Goal: Transaction & Acquisition: Book appointment/travel/reservation

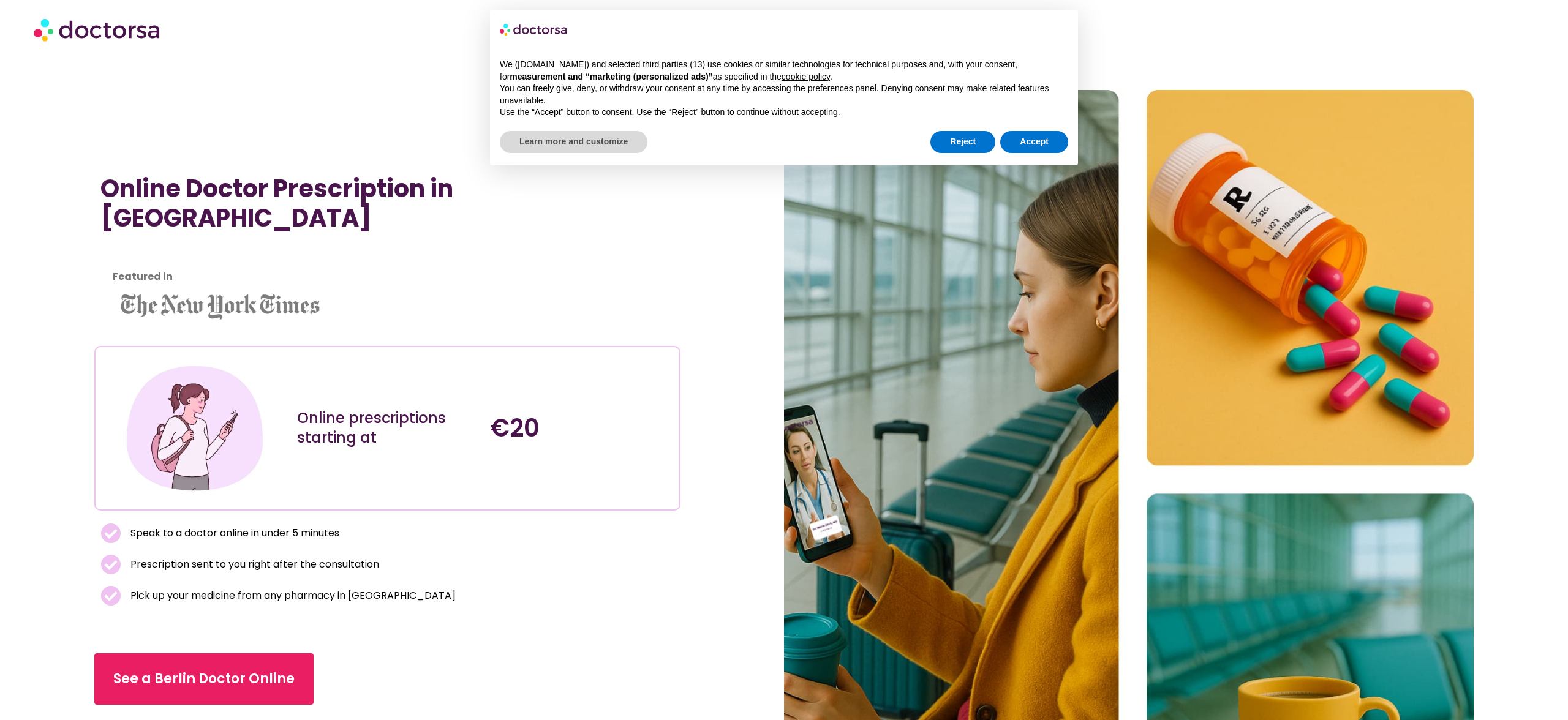
click at [364, 129] on div "Online Doctor Prescription in [GEOGRAPHIC_DATA] Featured in Online prescription…" at bounding box center [439, 480] width 690 height 780
click at [968, 146] on button "Reject" at bounding box center [963, 142] width 65 height 22
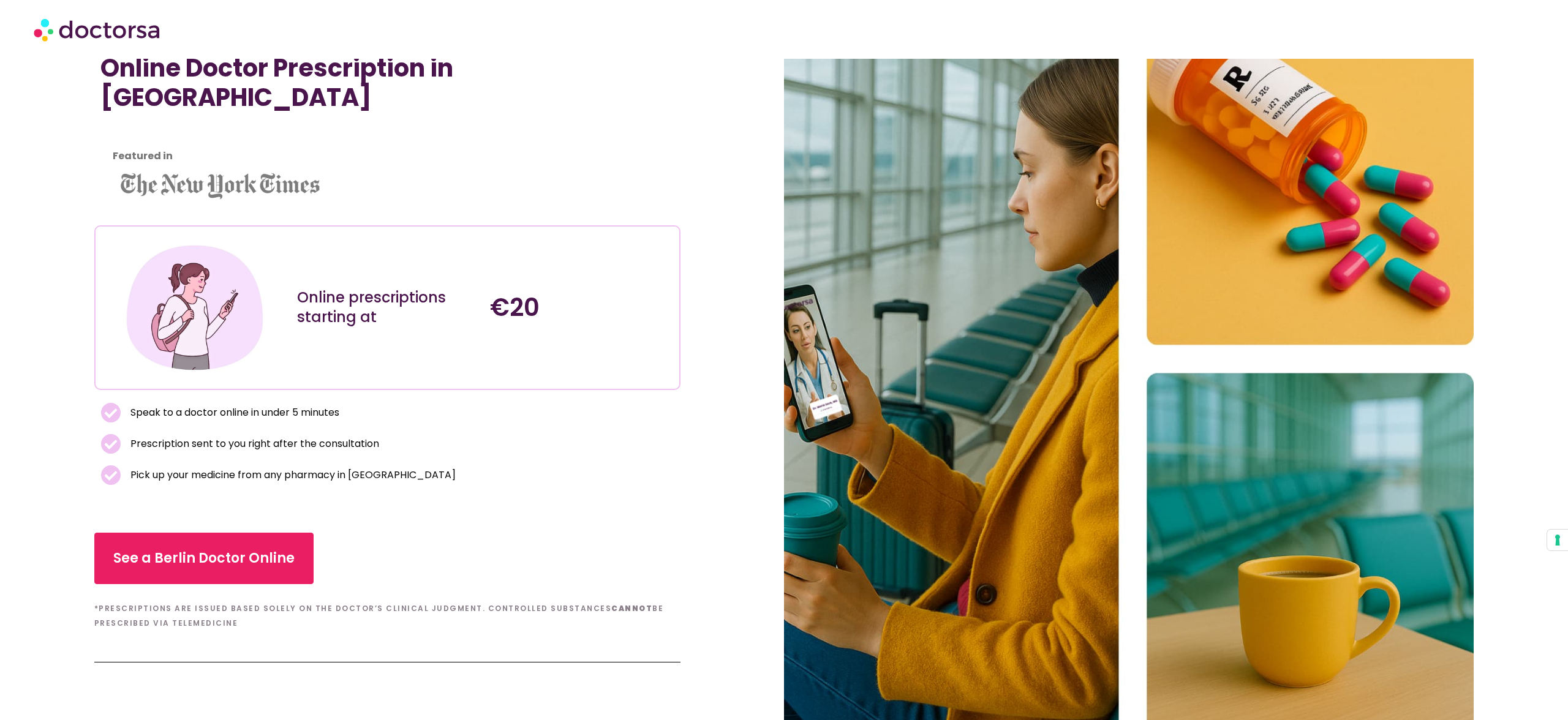
scroll to position [160, 0]
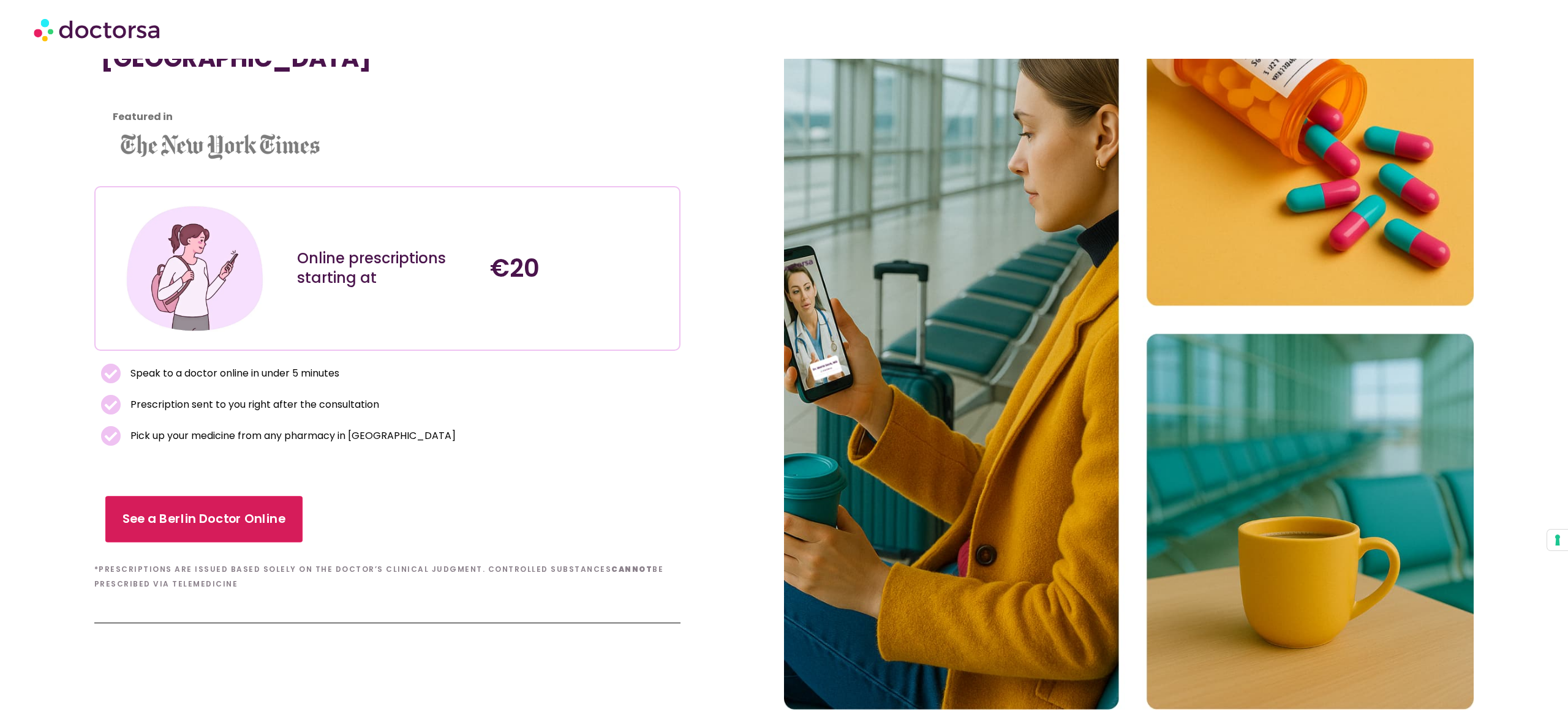
click at [240, 520] on link "See a Berlin Doctor Online" at bounding box center [204, 519] width 198 height 46
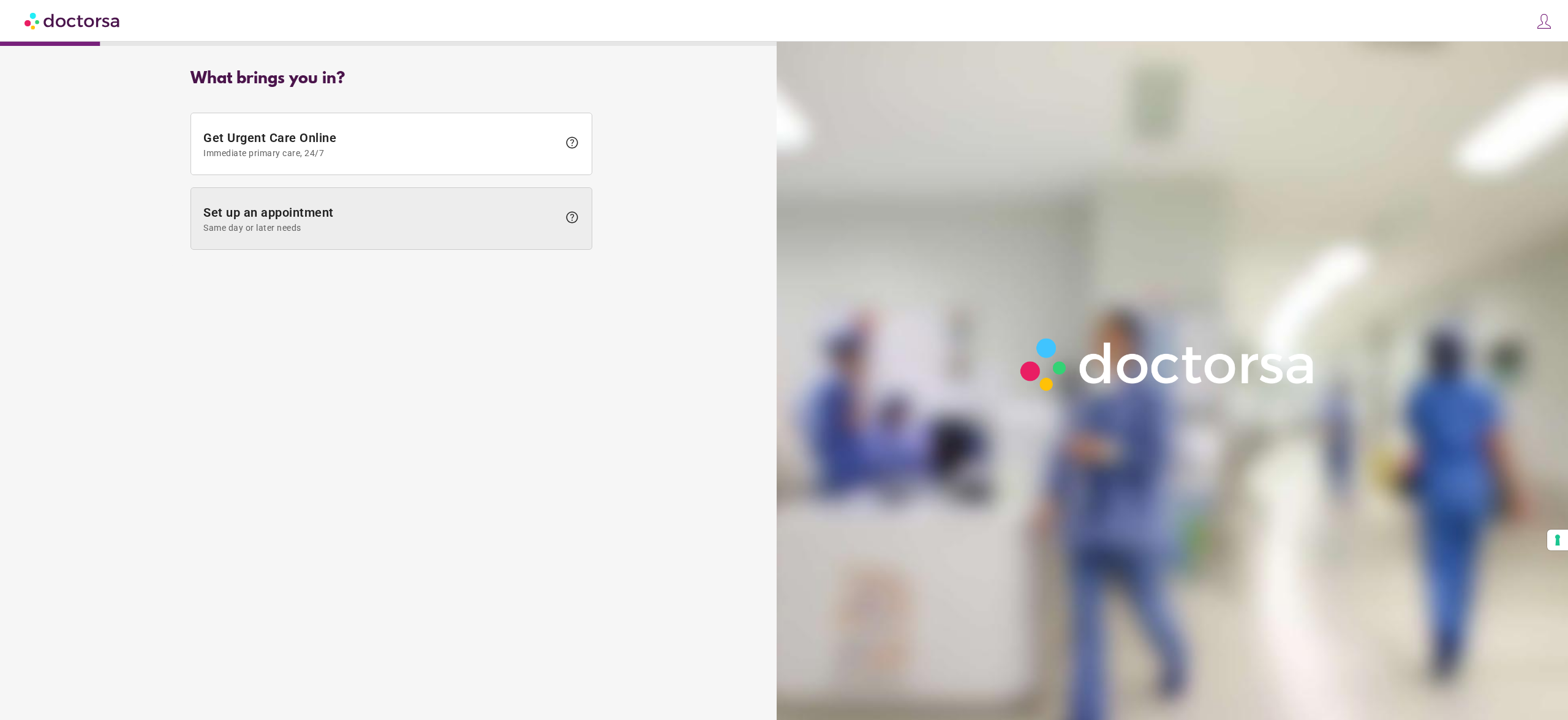
click at [419, 218] on span "Set up an appointment Same day or later needs" at bounding box center [381, 218] width 355 height 28
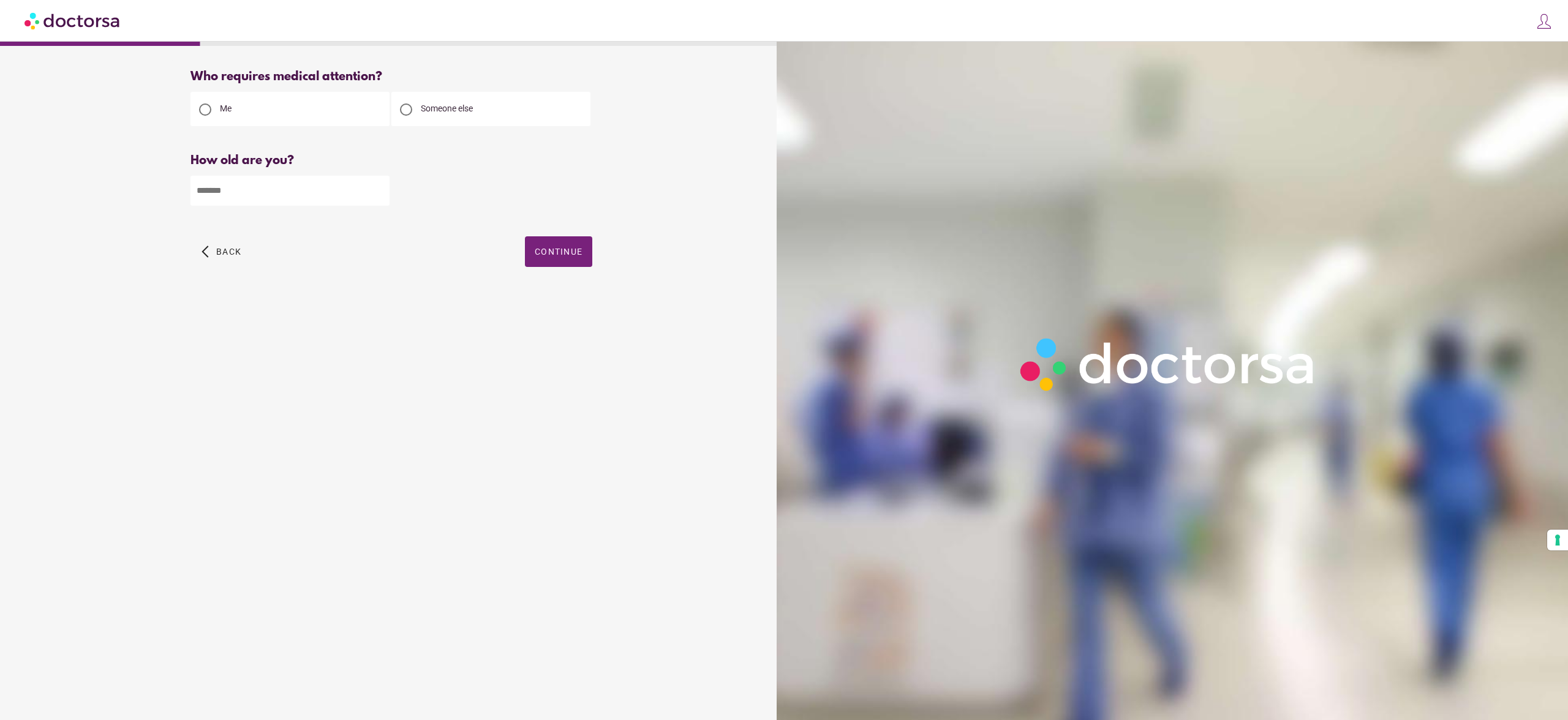
click at [297, 191] on input "number" at bounding box center [290, 191] width 199 height 30
type input "**"
drag, startPoint x: 609, startPoint y: 262, endPoint x: 560, endPoint y: 256, distance: 49.4
click at [607, 262] on div "Who requires medical attention? Me Someone else ** Back" at bounding box center [391, 182] width 441 height 244
click at [560, 256] on span "Continue" at bounding box center [558, 251] width 48 height 10
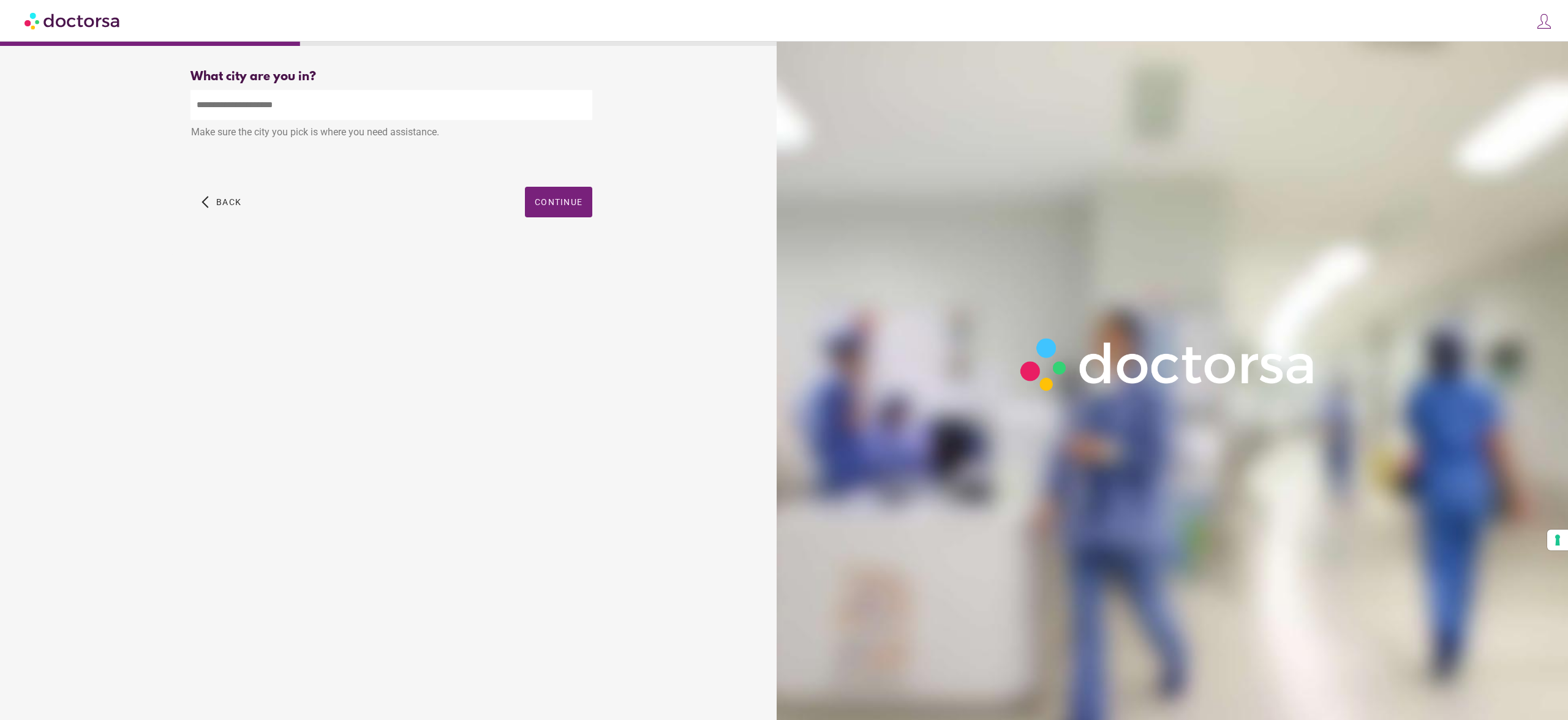
click at [381, 117] on input "text" at bounding box center [392, 105] width 402 height 30
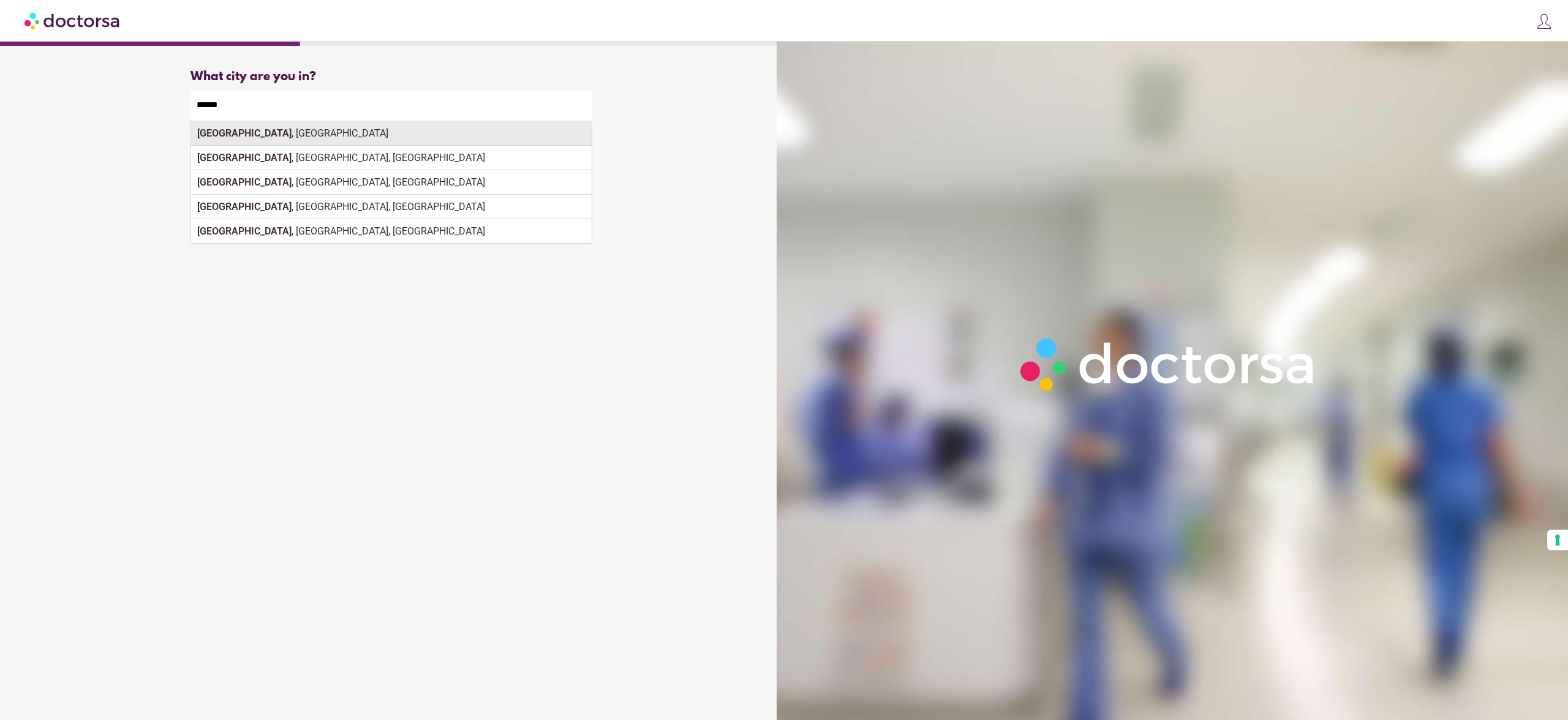
click at [364, 141] on div "Berlin , Germany" at bounding box center [391, 134] width 400 height 24
type input "**********"
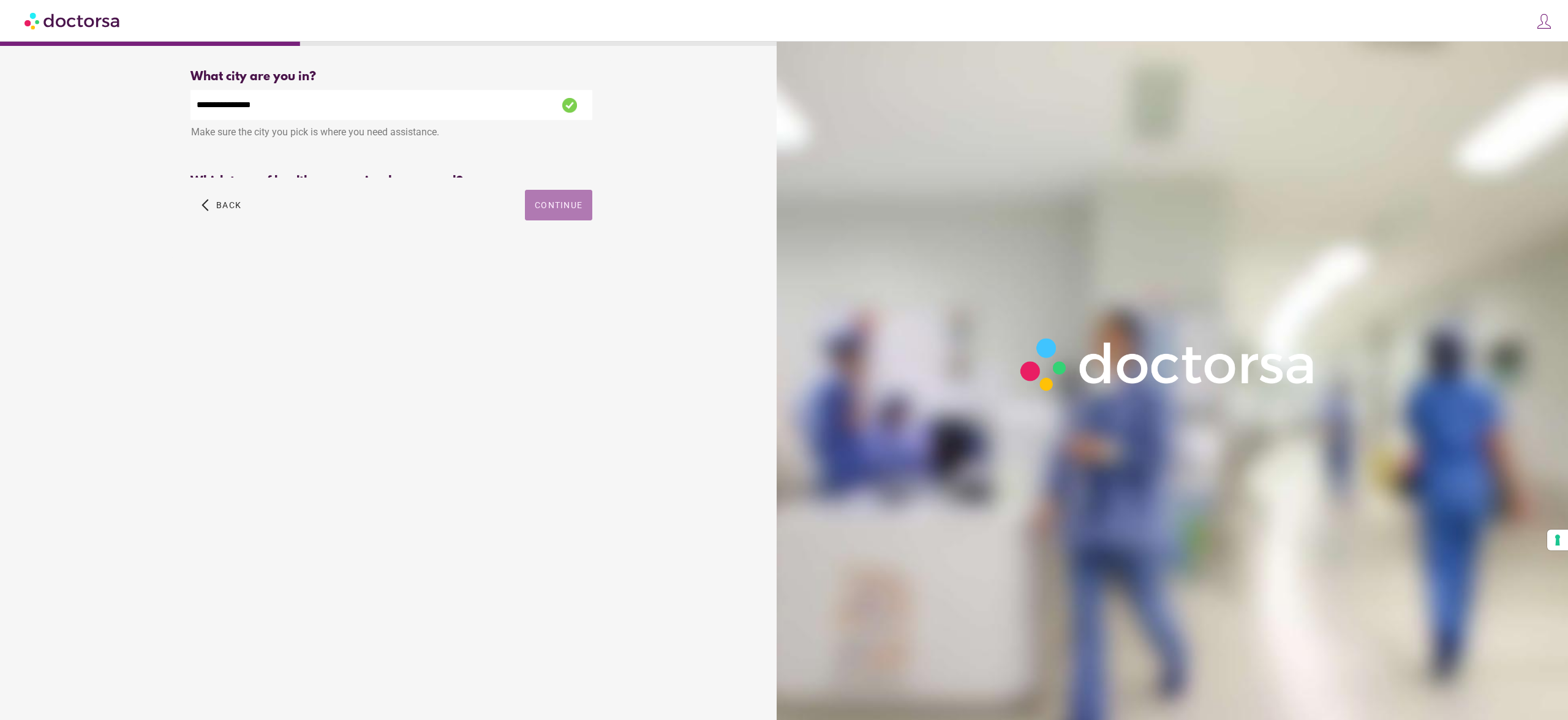
click at [572, 210] on span "button" at bounding box center [558, 206] width 67 height 31
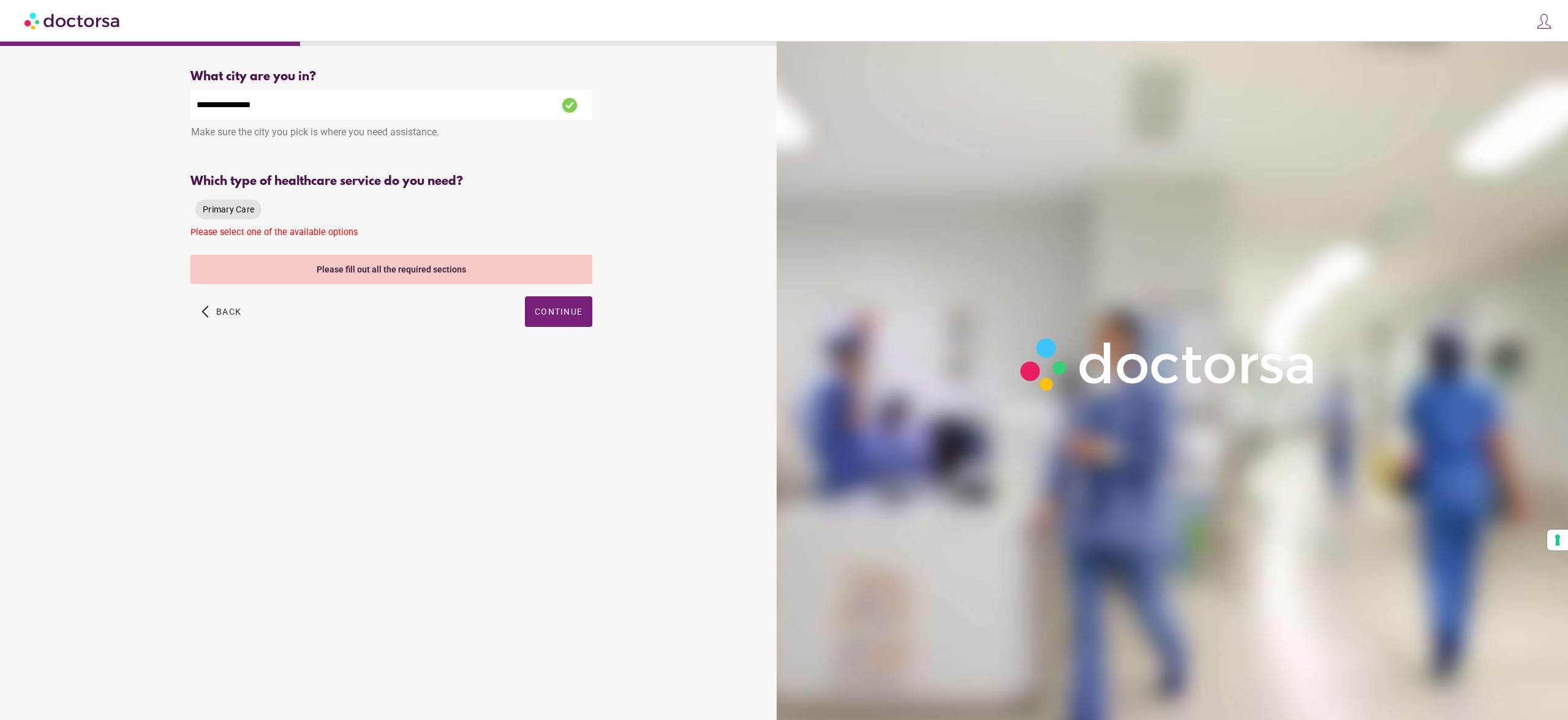
click at [230, 209] on span "Primary Care" at bounding box center [228, 210] width 52 height 10
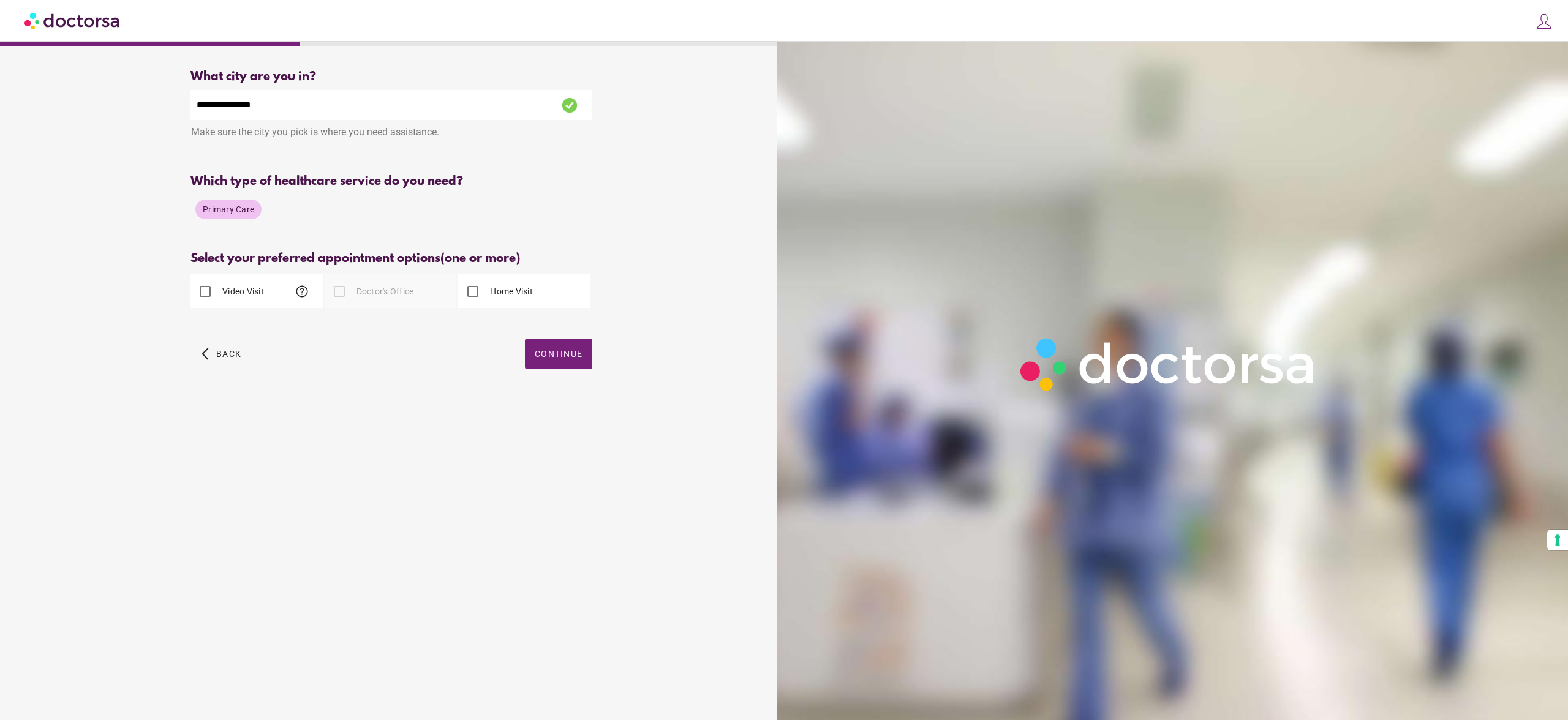
click at [235, 298] on label "Video Visit" at bounding box center [242, 291] width 44 height 12
click at [560, 359] on span "Continue" at bounding box center [558, 354] width 48 height 10
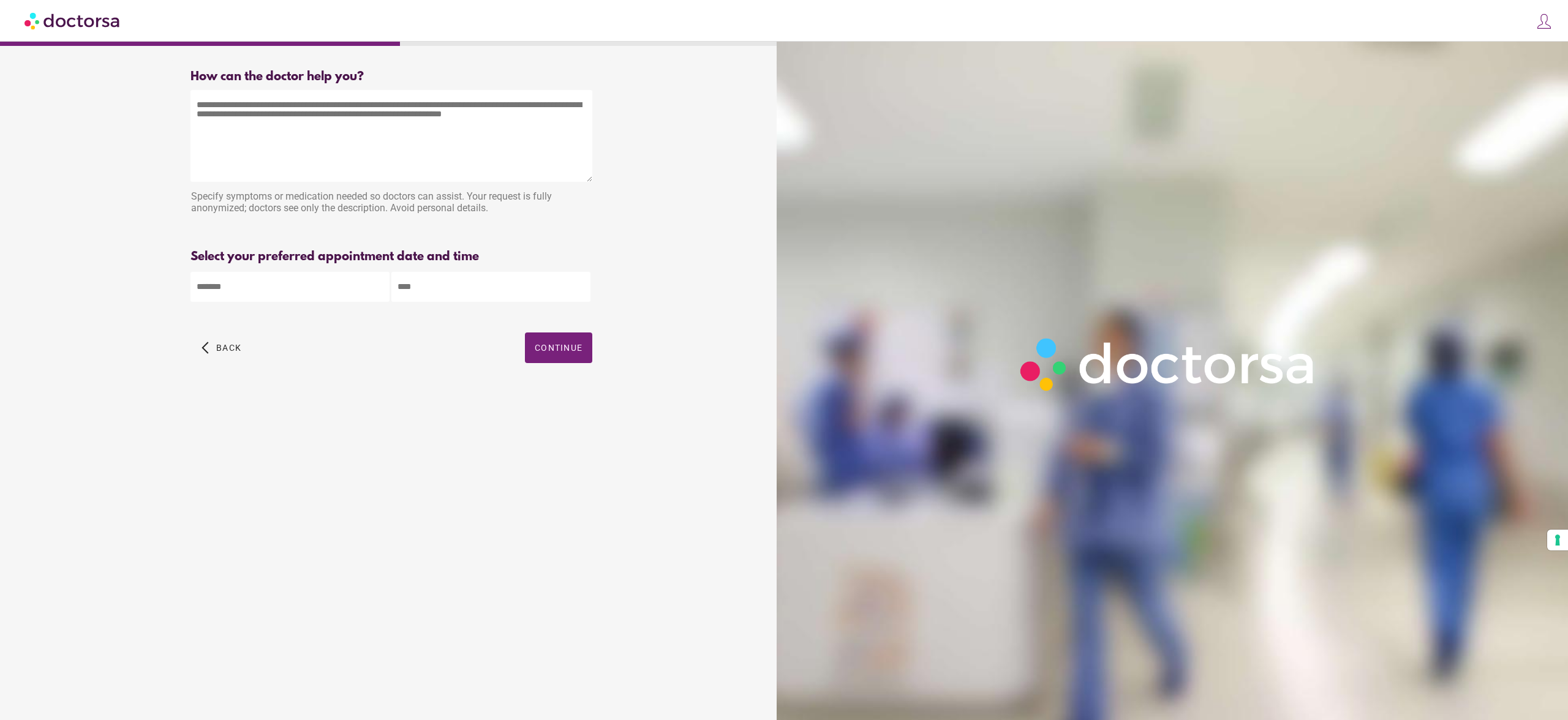
click at [85, 22] on img at bounding box center [73, 20] width 97 height 28
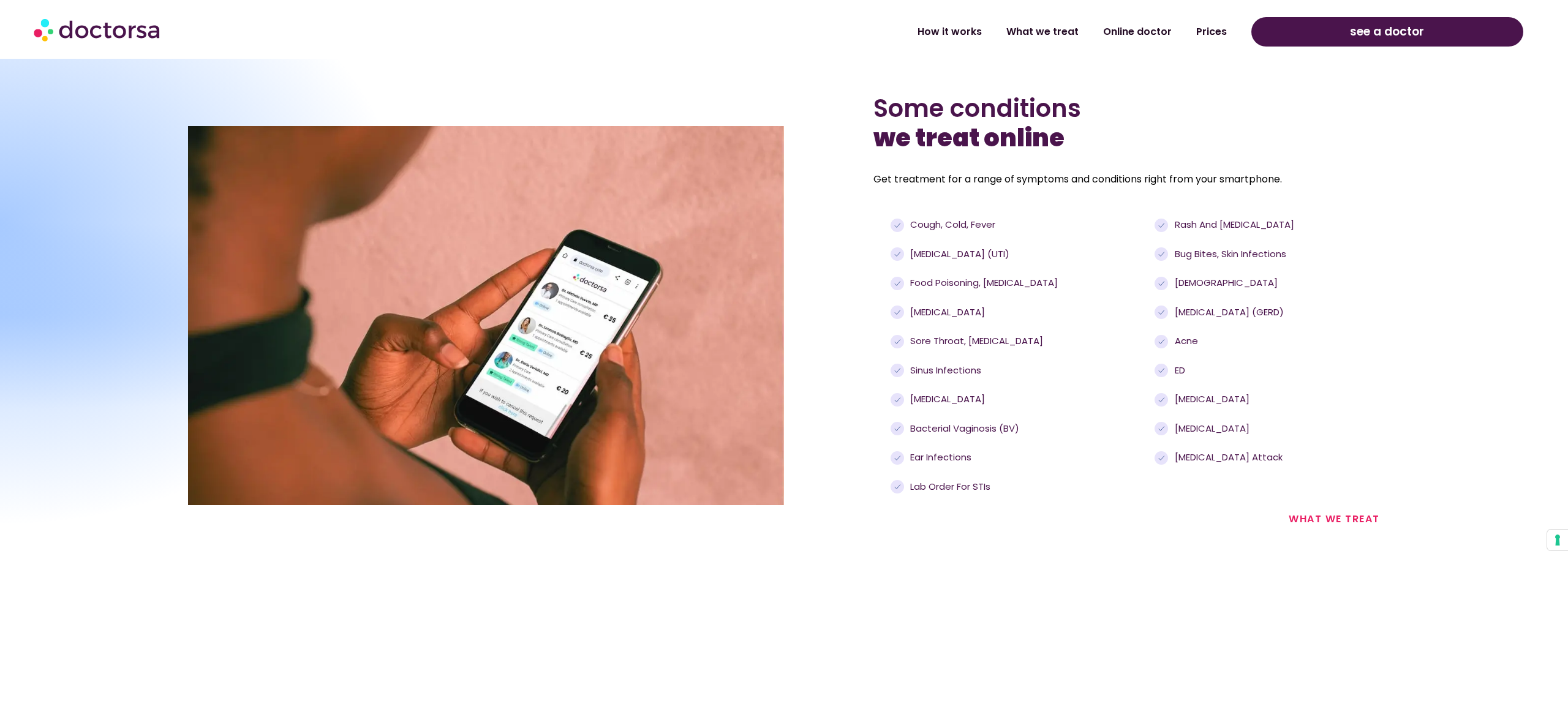
scroll to position [1985, 0]
